Goal: Task Accomplishment & Management: Use online tool/utility

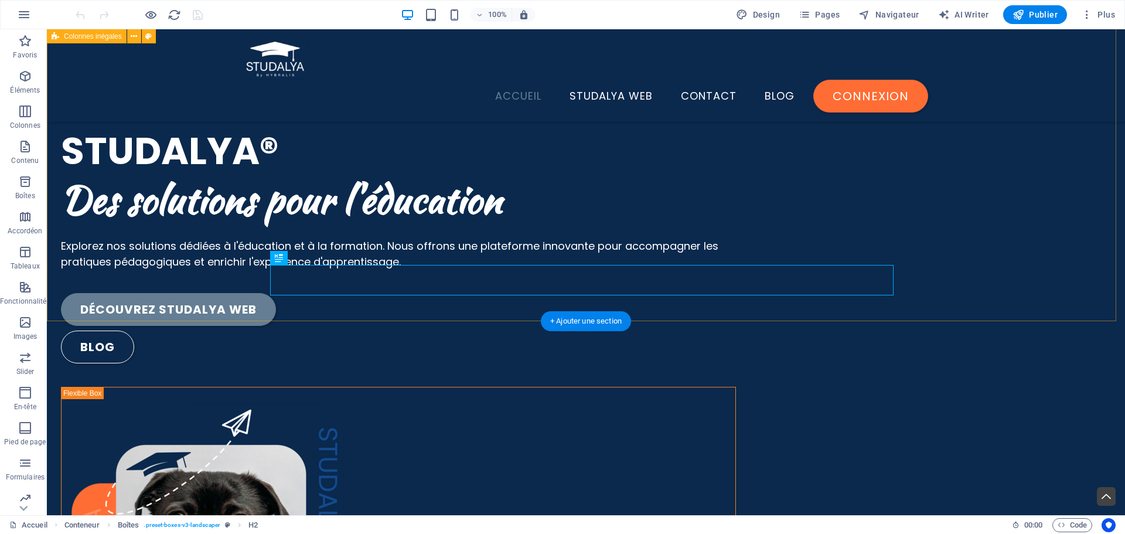
scroll to position [255, 0]
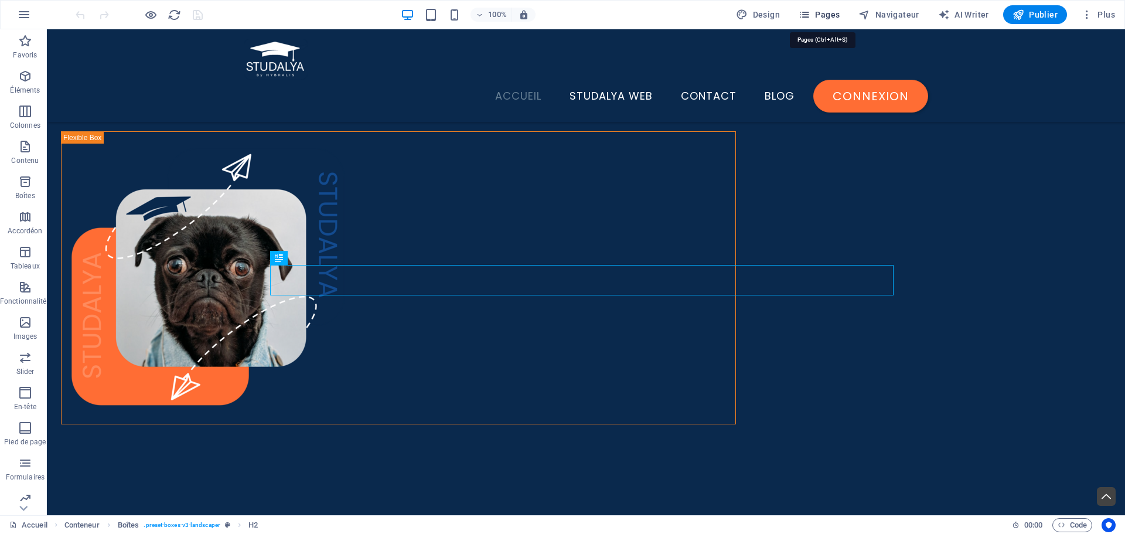
click at [815, 9] on span "Pages" at bounding box center [819, 15] width 41 height 12
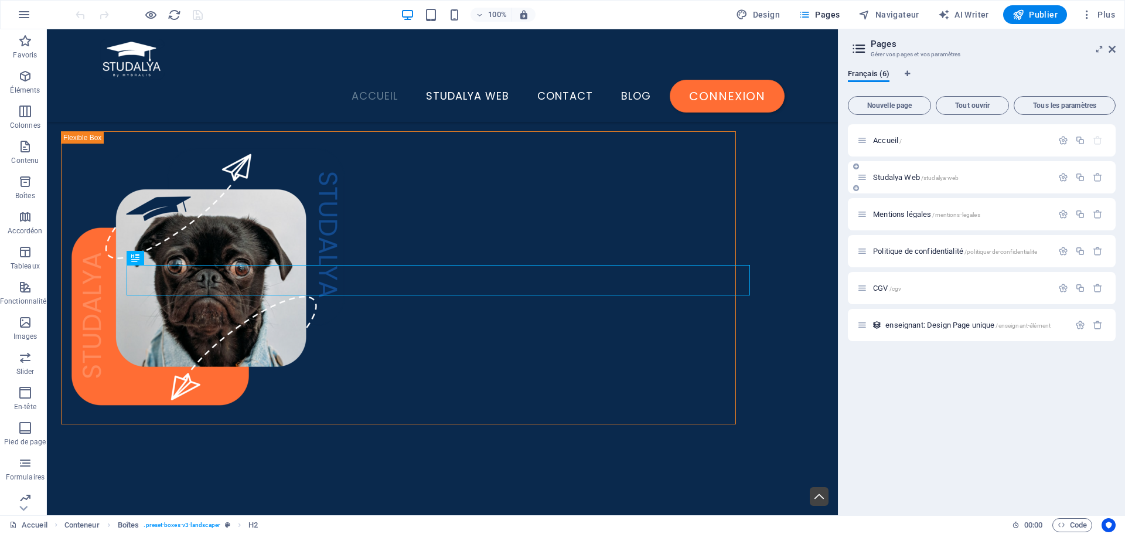
click at [988, 183] on div "Studalya Web /studalya-web" at bounding box center [954, 177] width 195 height 13
click at [900, 179] on span "Studalya Web /studalya-web" at bounding box center [916, 177] width 86 height 9
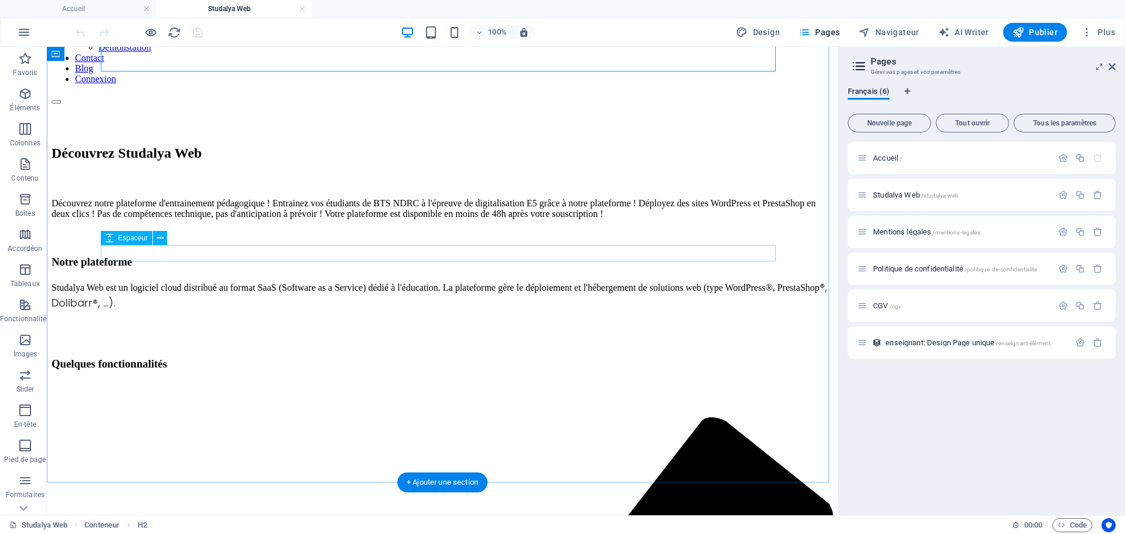
scroll to position [176, 0]
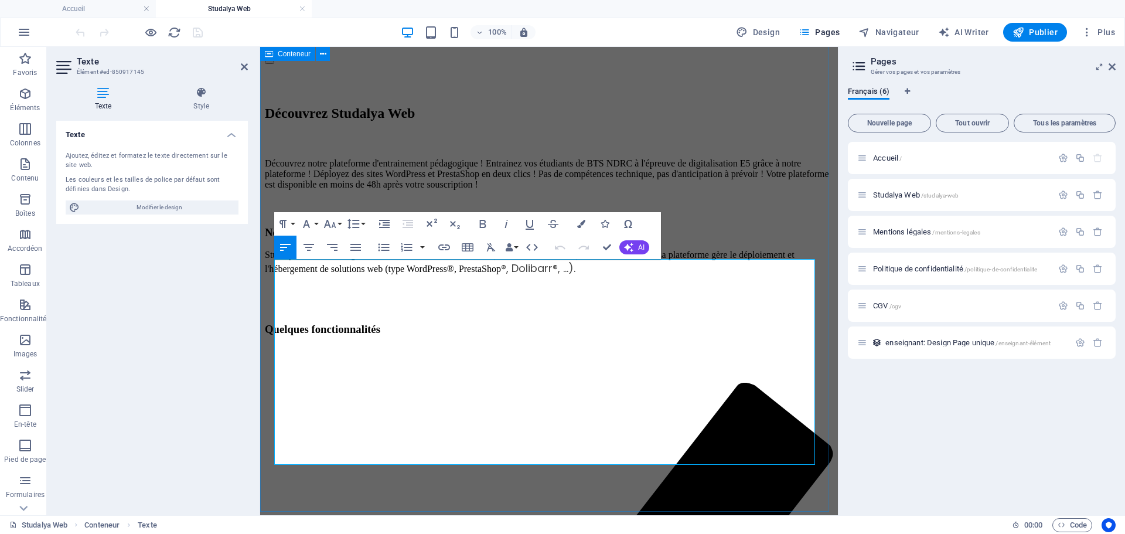
drag, startPoint x: 336, startPoint y: 456, endPoint x: 267, endPoint y: 446, distance: 69.9
copy span "pour permettre aux formateurs intervenant dans plusieurs établissements d'accéd…"
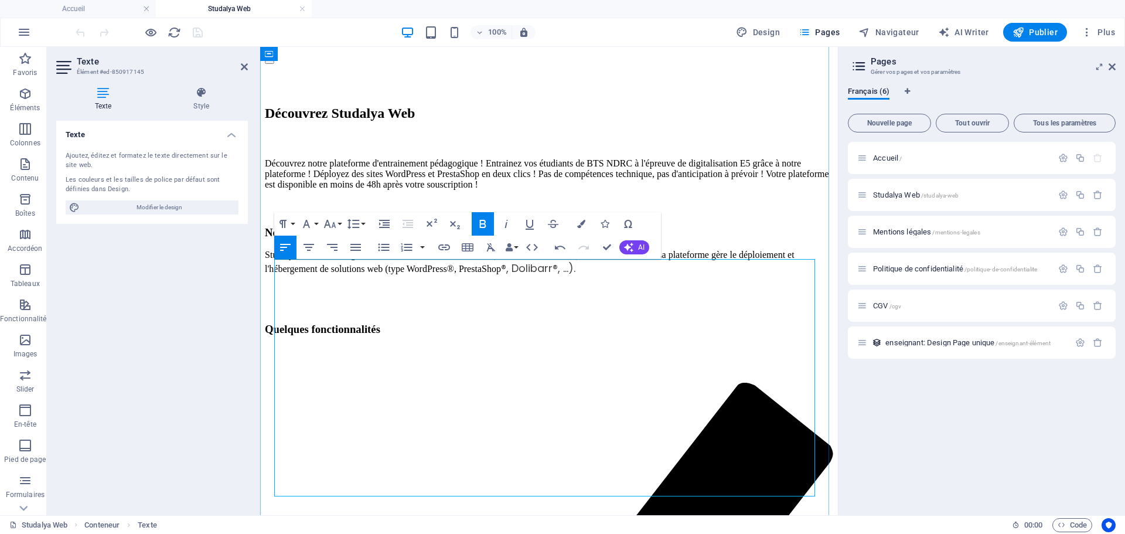
click at [1055, 37] on span "Publier" at bounding box center [1034, 32] width 45 height 12
